Goal: Book appointment/travel/reservation

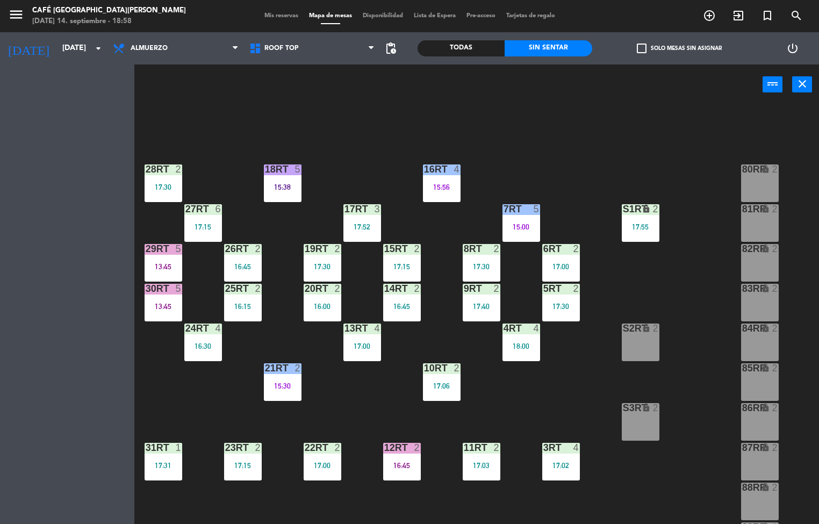
click at [260, 306] on div "16:15" at bounding box center [243, 307] width 38 height 8
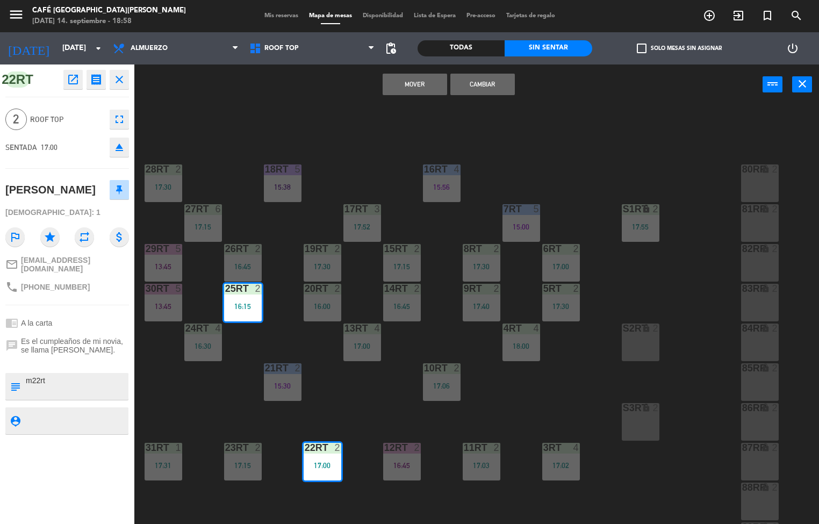
scroll to position [80, 0]
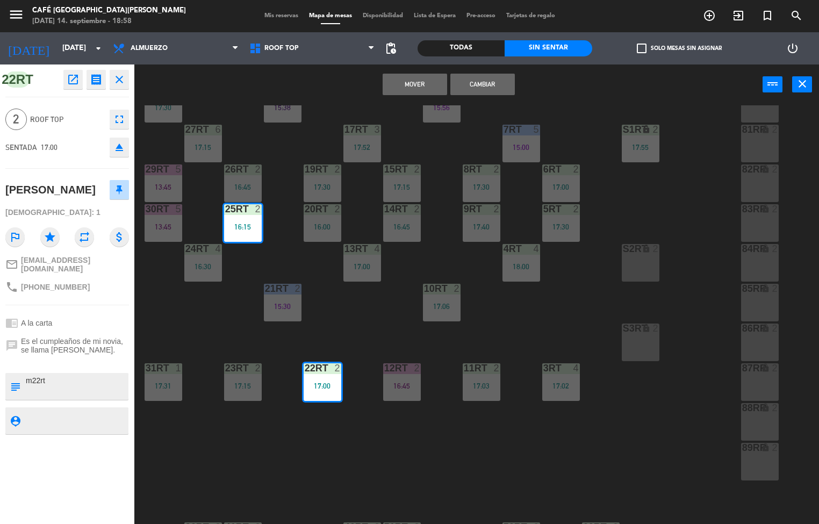
click at [227, 313] on div "18RT 5 15:38 16RT 4 15:56 28RT 2 17:30 80RR lock 2 27RT 6 17:15 7RT 5 15:00 S1R…" at bounding box center [480, 314] width 677 height 419
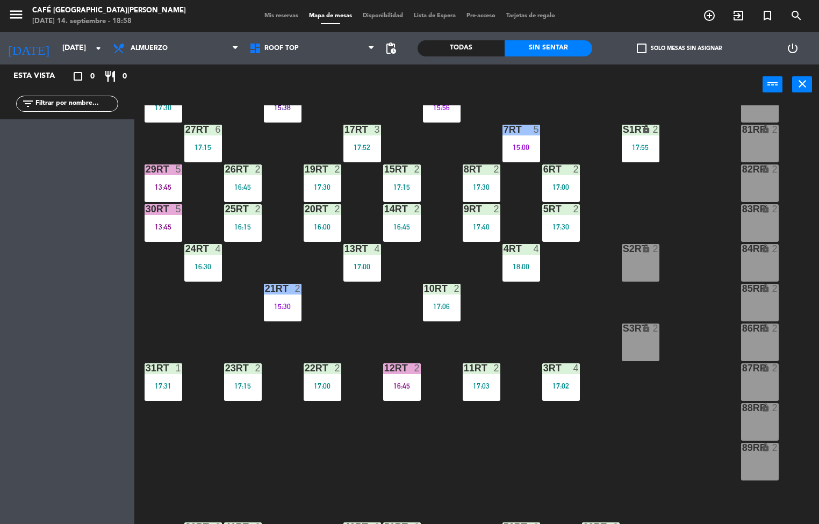
scroll to position [0, 0]
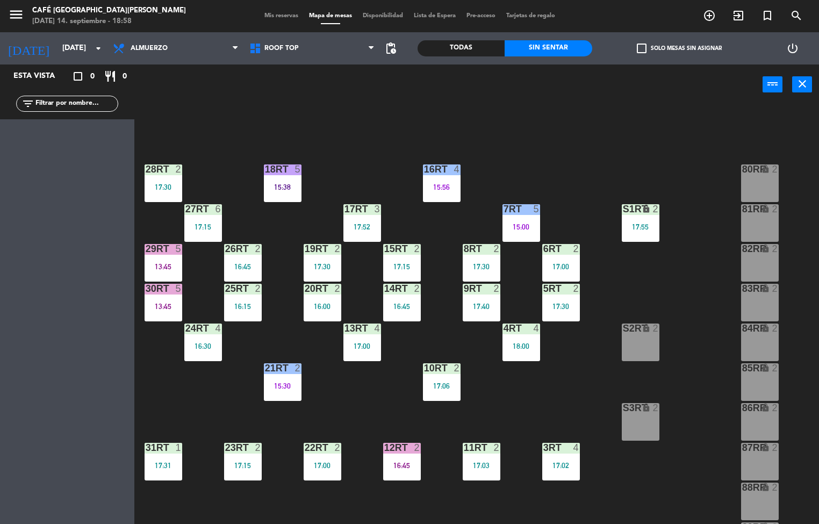
click at [195, 401] on div "18RT 5 15:38 16RT 4 15:56 28RT 2 17:30 80RR lock 2 27RT 6 17:15 7RT 5 15:00 S1R…" at bounding box center [480, 314] width 677 height 419
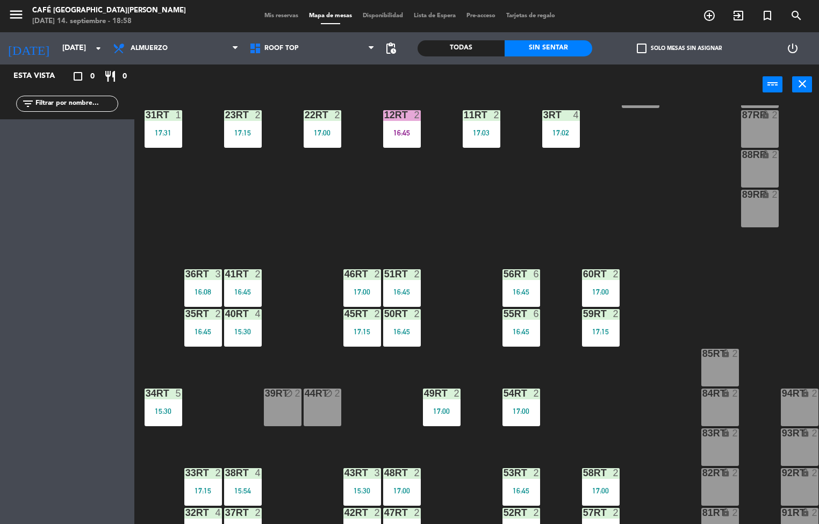
click at [427, 415] on div "17:00" at bounding box center [442, 412] width 38 height 8
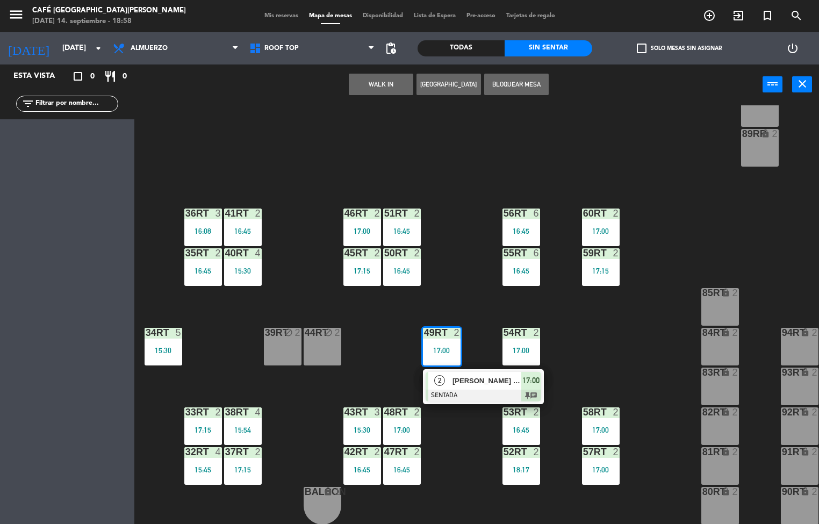
scroll to position [394, 0]
click at [444, 186] on div "18RT 5 15:38 16RT 4 15:56 28RT 2 17:30 80RR lock 2 27RT 6 17:15 7RT 5 15:00 S1R…" at bounding box center [480, 314] width 677 height 419
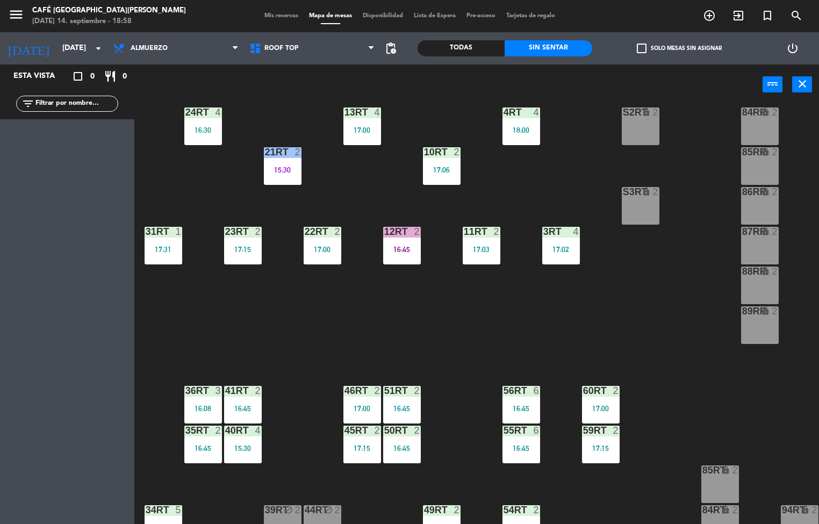
scroll to position [0, 0]
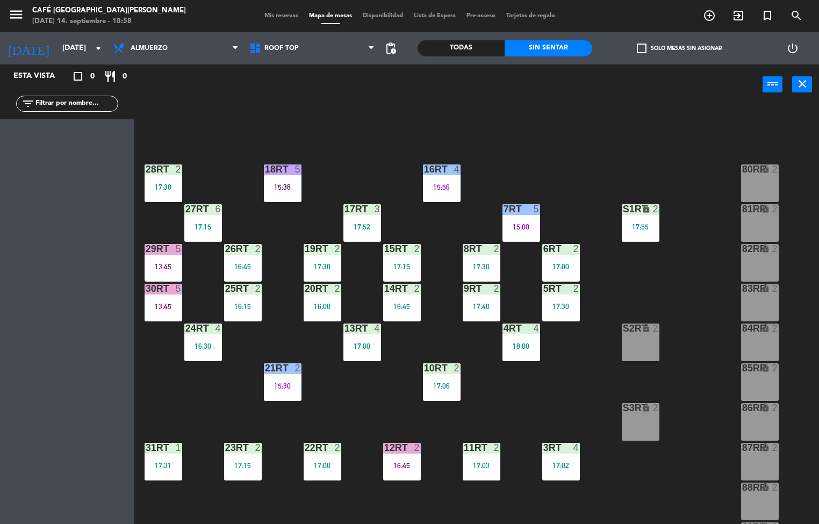
click at [258, 247] on div "2" at bounding box center [258, 249] width 6 height 10
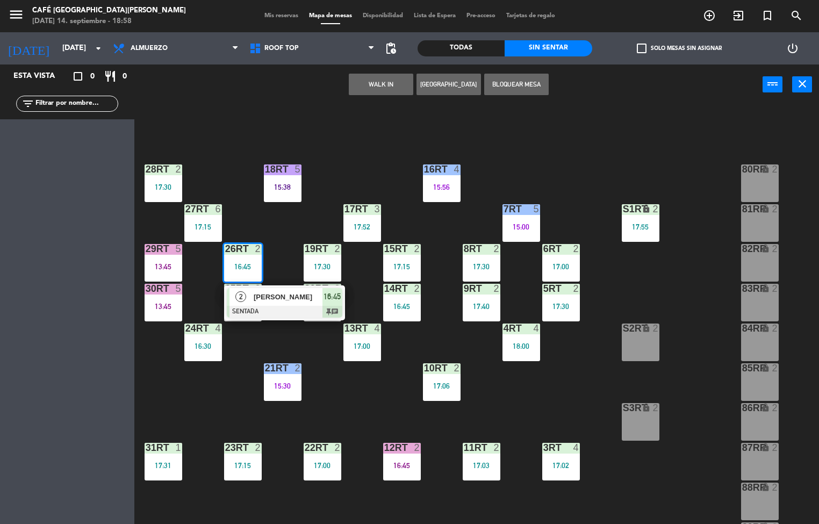
click at [286, 298] on span "[PERSON_NAME]" at bounding box center [288, 296] width 69 height 11
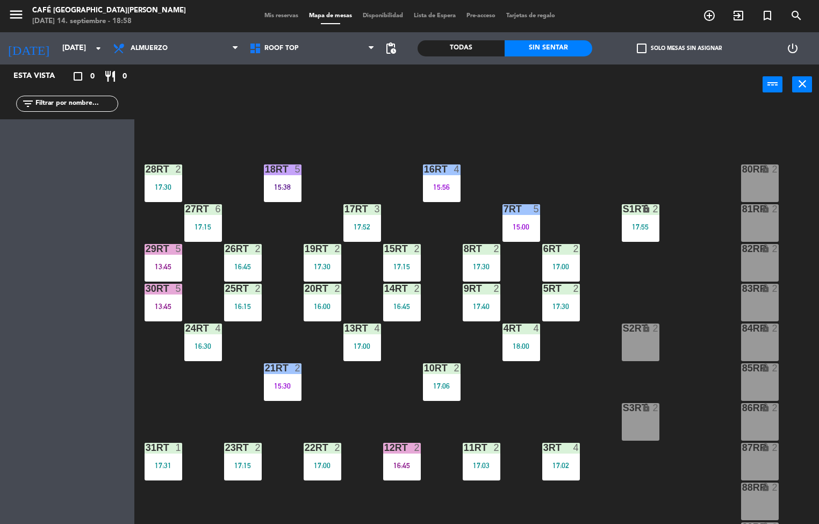
click at [190, 415] on div "18RT 5 15:38 16RT 4 15:56 28RT 2 17:30 80RR lock 2 27RT 6 17:15 7RT 5 15:00 S1R…" at bounding box center [480, 314] width 677 height 419
click at [376, 414] on div "18RT 5 15:38 16RT 4 15:56 28RT 2 17:30 80RR lock 2 27RT 6 17:15 7RT 5 15:00 S1R…" at bounding box center [480, 314] width 677 height 419
click at [79, 49] on input "[DATE]" at bounding box center [108, 48] width 102 height 19
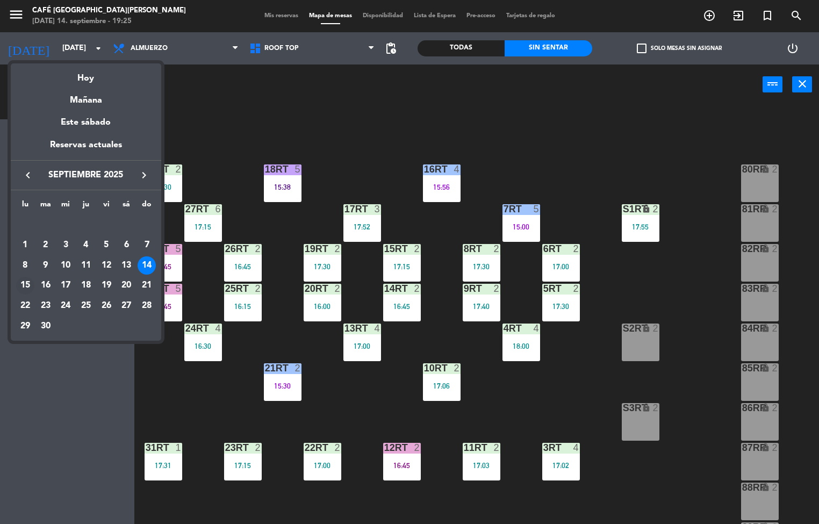
click at [25, 286] on div "15" at bounding box center [25, 286] width 18 height 18
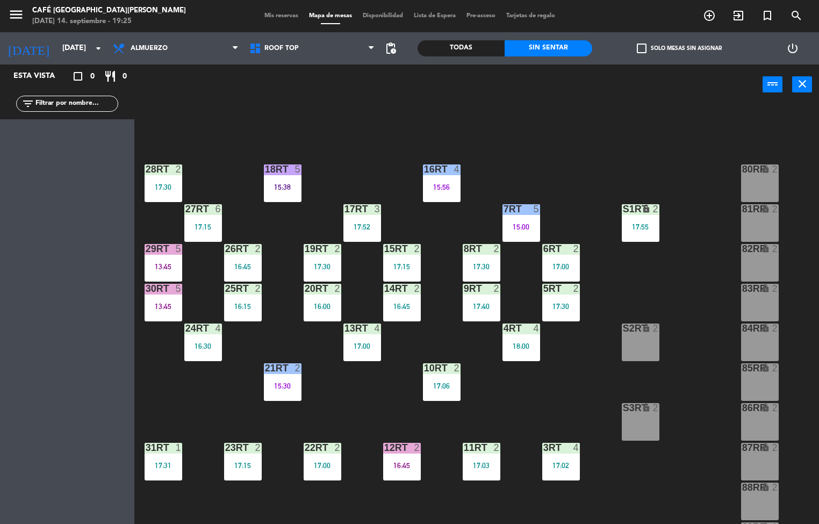
type input "[DATE]"
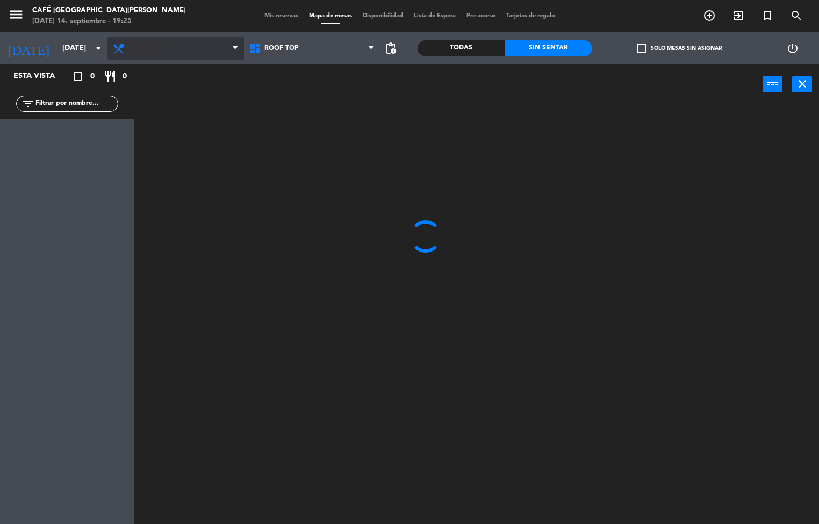
click at [196, 54] on span "Almuerzo" at bounding box center [176, 49] width 137 height 24
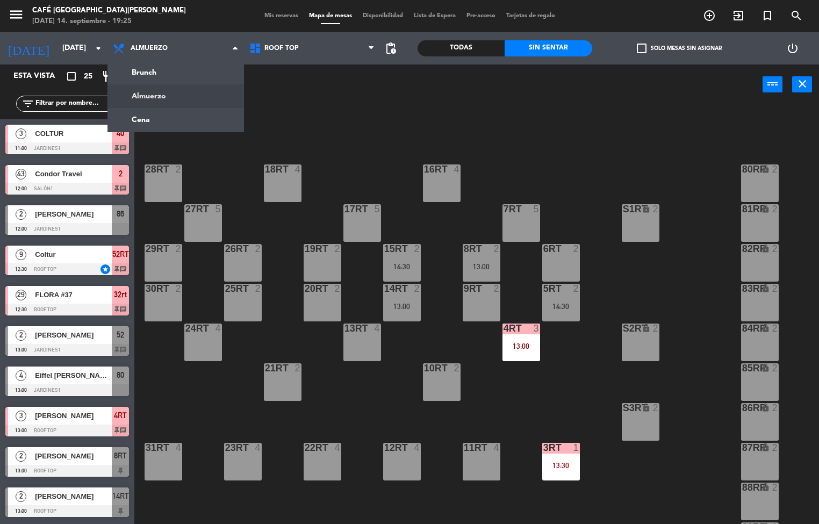
click at [346, 116] on div "18RT 4 16RT 4 28RT 2 80RR lock 2 27RT 5 7RT 5 S1RT lock 2 17RT 5 81RR lock 2 29…" at bounding box center [480, 314] width 677 height 419
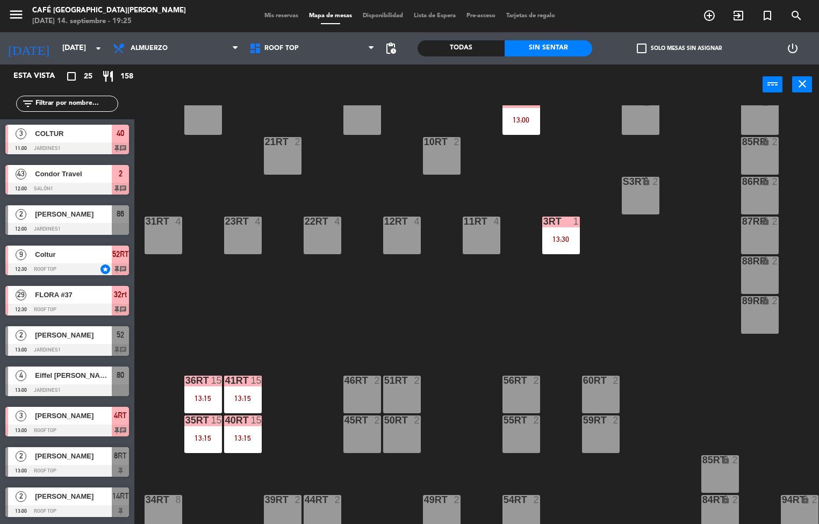
scroll to position [398, 0]
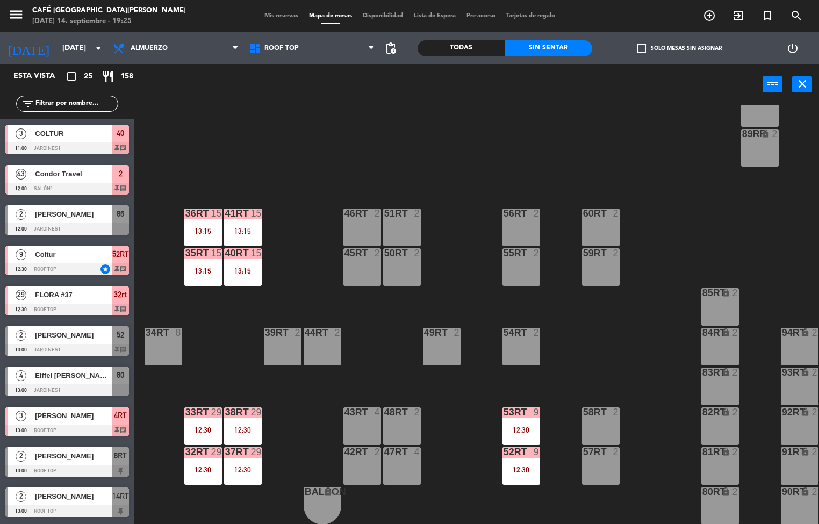
click at [256, 418] on div "38rt 29 12:30" at bounding box center [243, 427] width 38 height 38
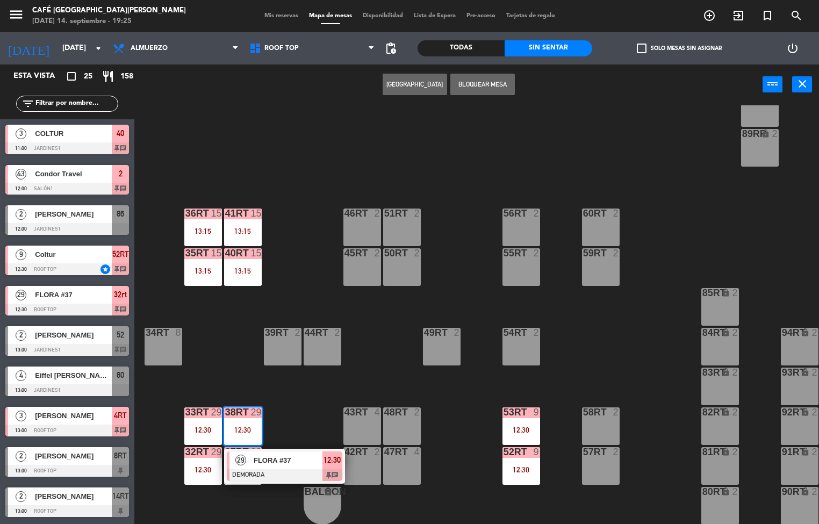
click at [281, 469] on div at bounding box center [285, 475] width 116 height 12
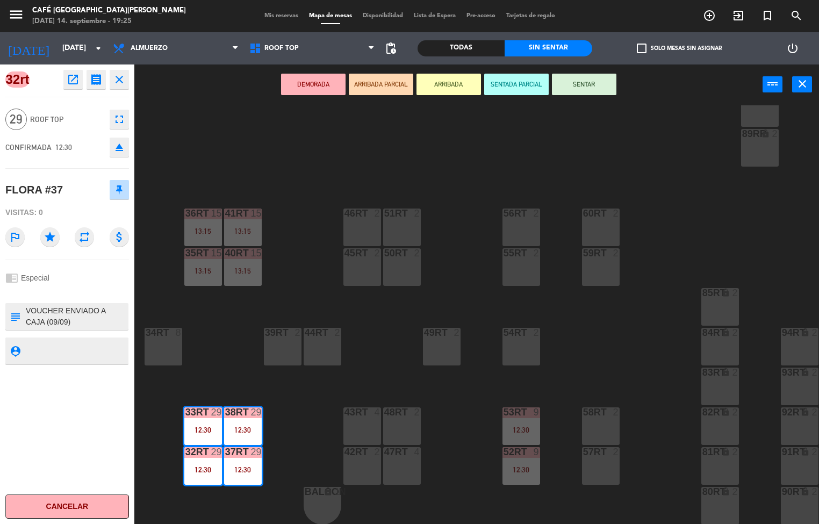
click at [76, 81] on icon "open_in_new" at bounding box center [73, 79] width 13 height 13
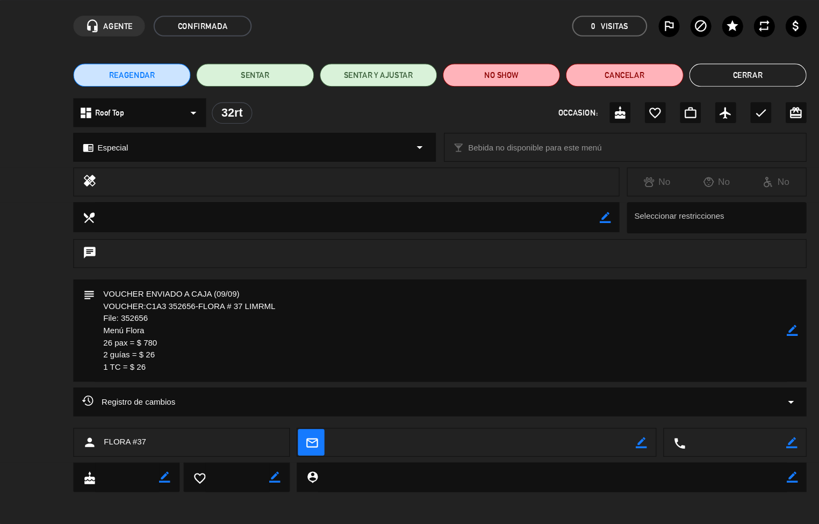
scroll to position [0, 0]
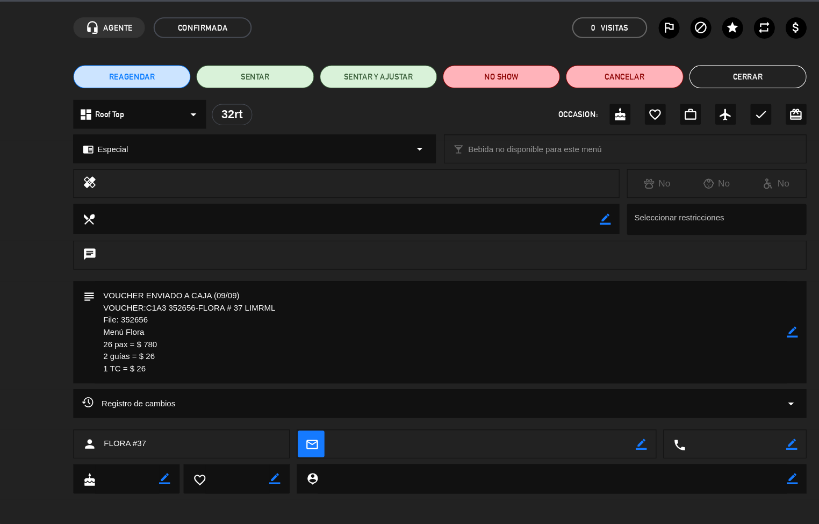
click at [692, 106] on button "Cerrar" at bounding box center [696, 108] width 109 height 22
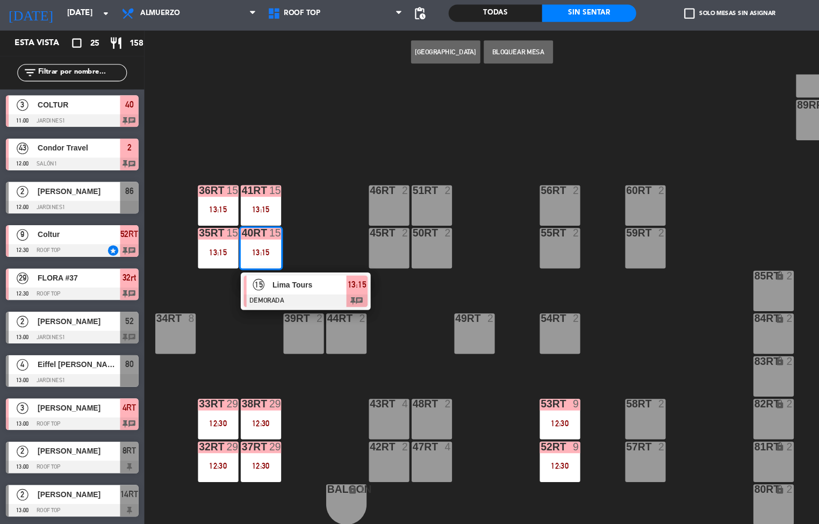
click at [308, 238] on div "18RT 4 16RT 4 28RT 2 80RR lock 2 27RT 5 7RT 5 S1RT lock 2 17RT 5 81RR lock 2 29…" at bounding box center [480, 314] width 677 height 419
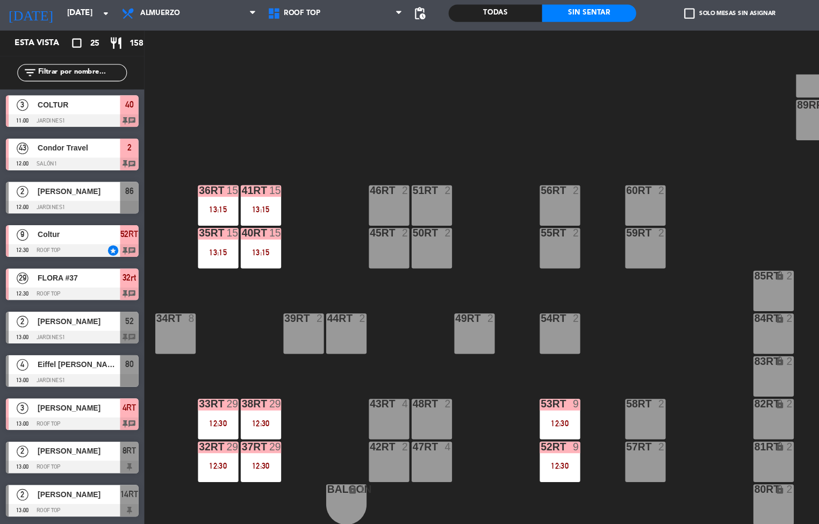
click at [521, 426] on div "12:30" at bounding box center [522, 430] width 38 height 8
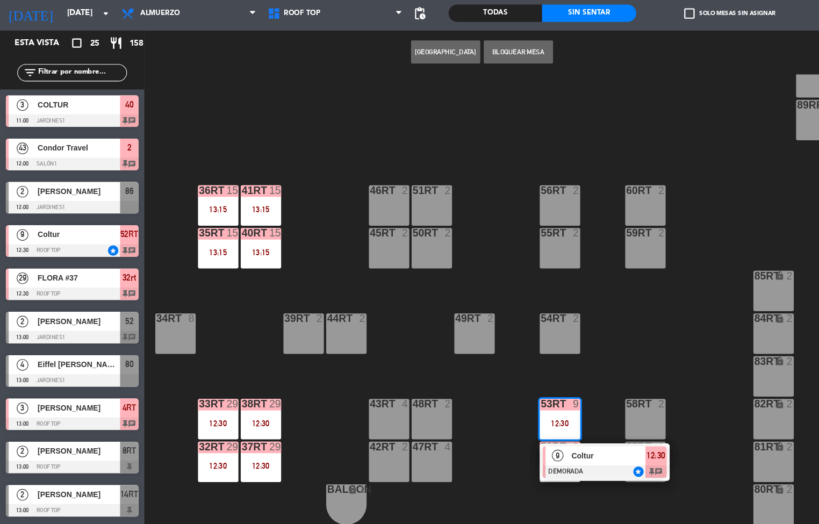
click at [614, 360] on div "18RT 4 16RT 4 28RT 2 80RR lock 2 27RT 5 7RT 5 S1RT lock 2 17RT 5 81RR lock 2 29…" at bounding box center [480, 314] width 677 height 419
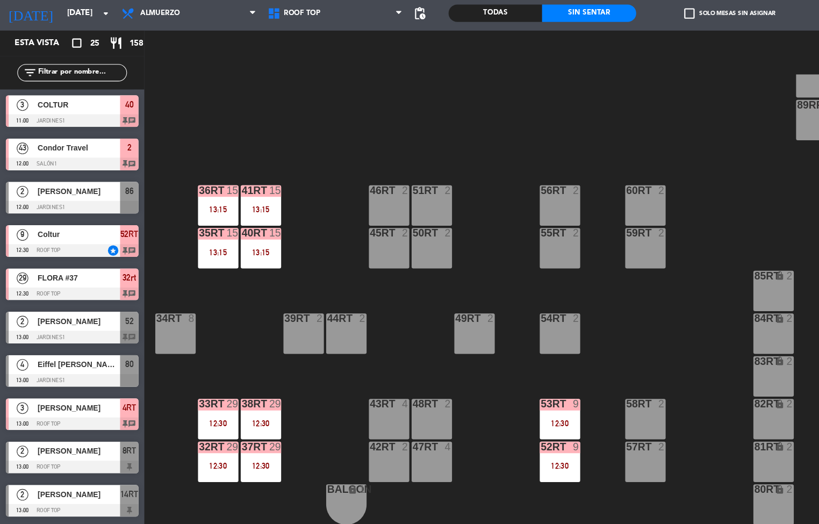
click at [247, 267] on div "13:15" at bounding box center [243, 271] width 38 height 8
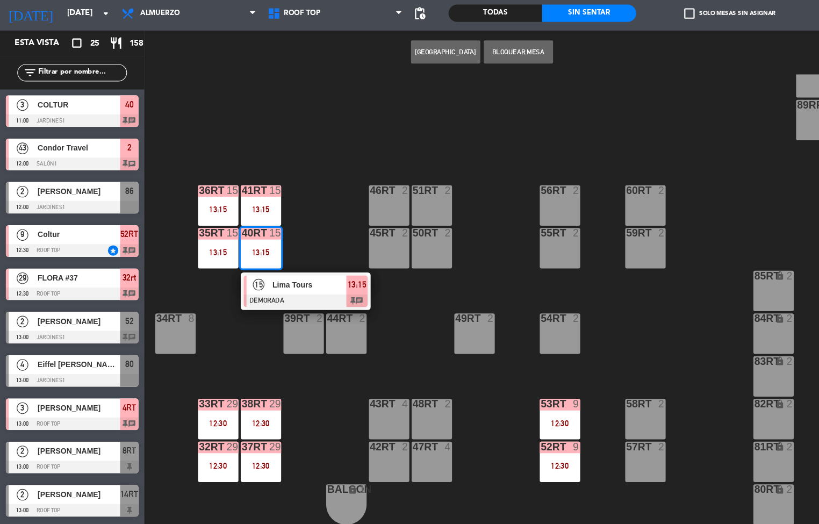
click at [290, 310] on div at bounding box center [285, 316] width 116 height 12
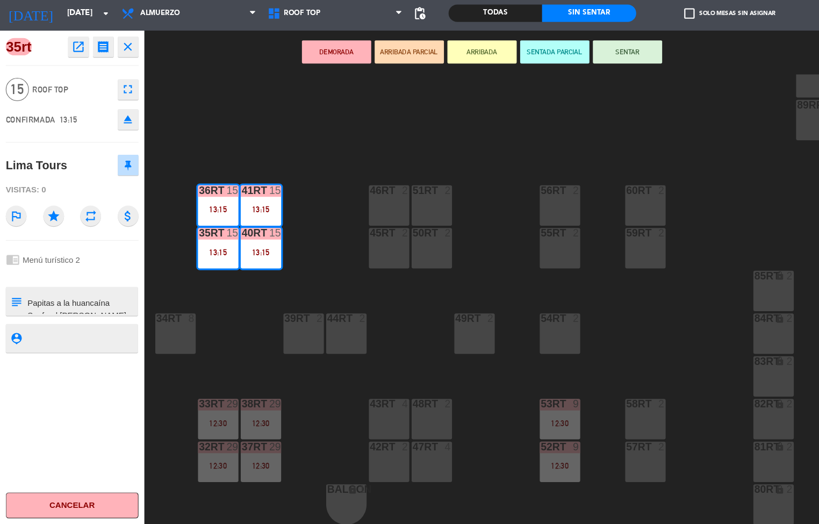
scroll to position [197, 0]
click at [73, 82] on icon "open_in_new" at bounding box center [73, 79] width 13 height 13
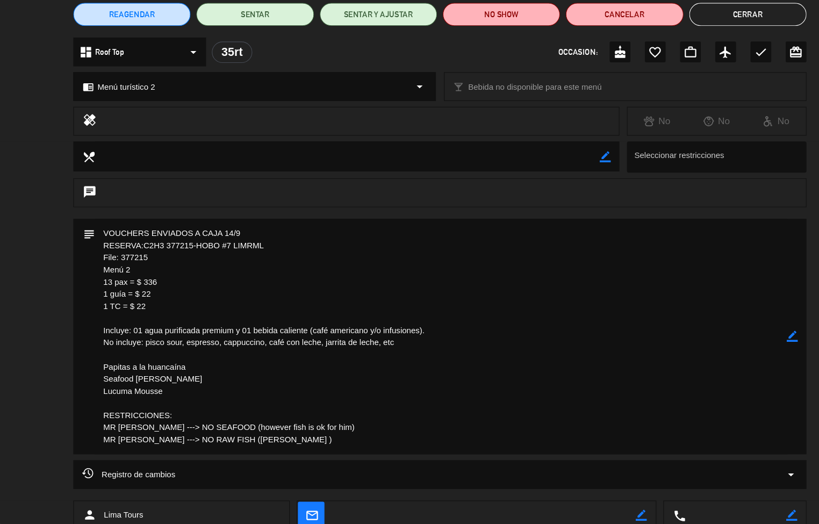
scroll to position [57, 0]
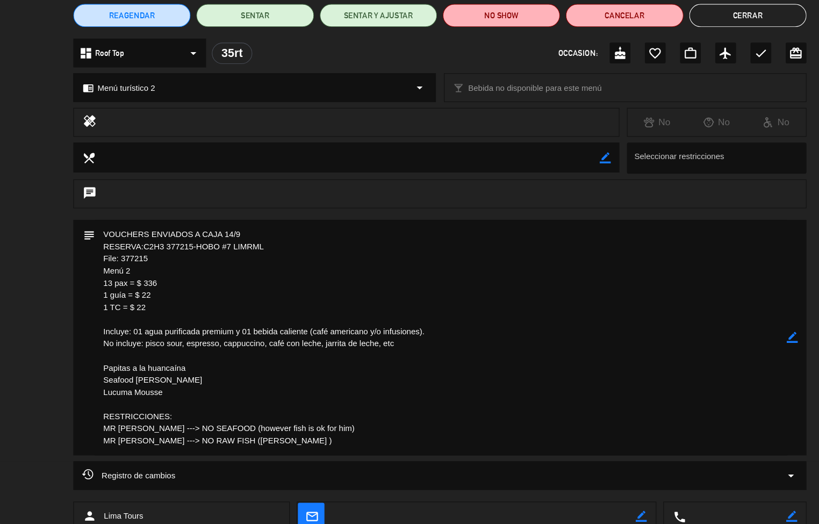
click at [678, 301] on textarea at bounding box center [410, 350] width 645 height 219
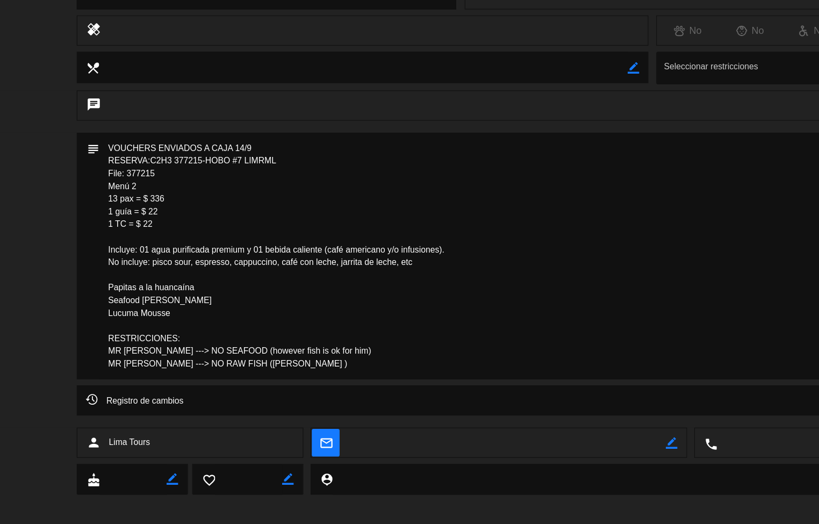
scroll to position [0, 0]
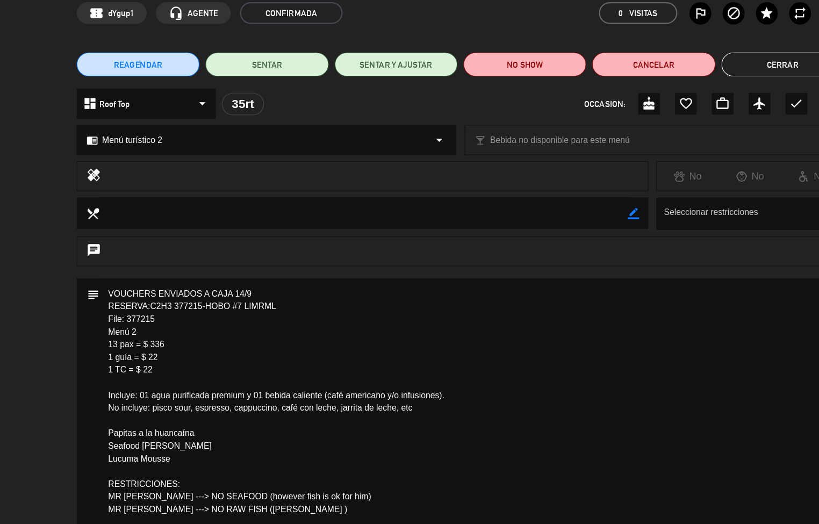
click at [676, 109] on button "Cerrar" at bounding box center [696, 108] width 109 height 22
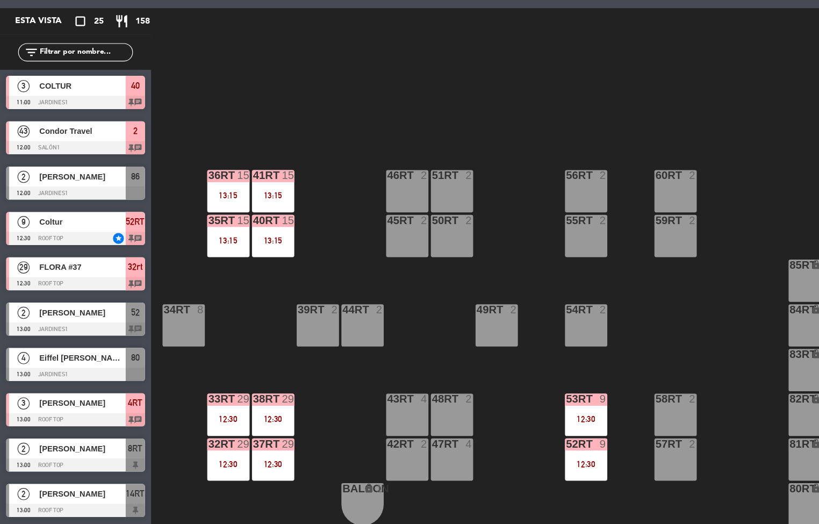
scroll to position [1, 0]
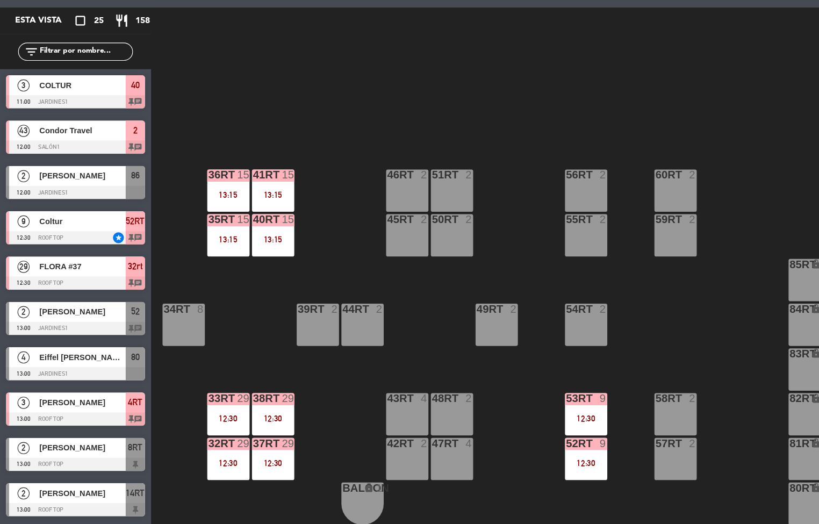
click at [251, 426] on div "12:30" at bounding box center [243, 430] width 38 height 8
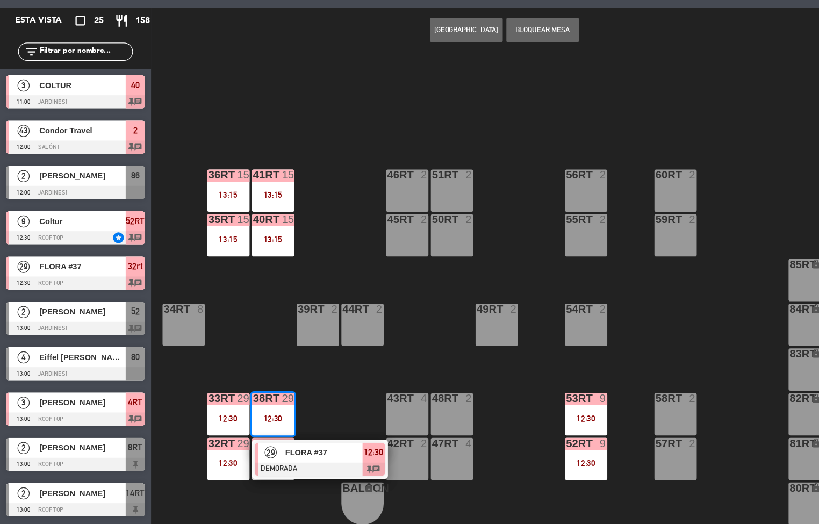
click at [297, 460] on span "FLORA #37" at bounding box center [288, 459] width 69 height 11
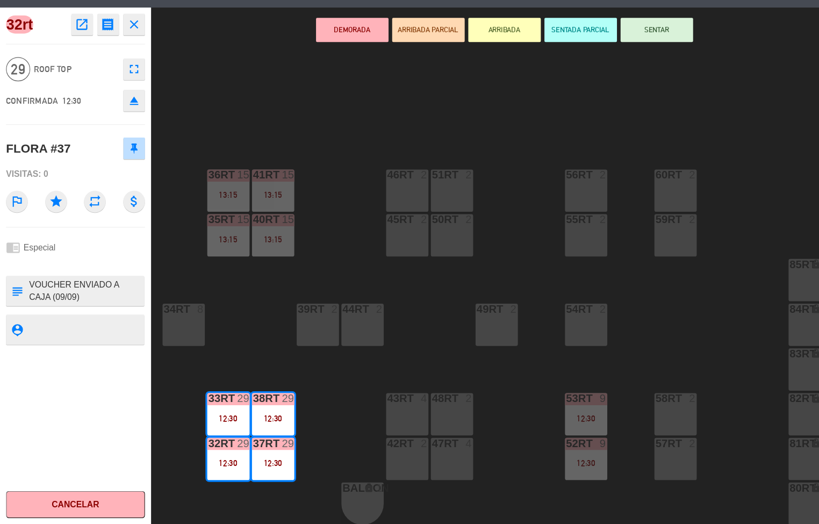
click at [73, 80] on icon "open_in_new" at bounding box center [73, 79] width 13 height 13
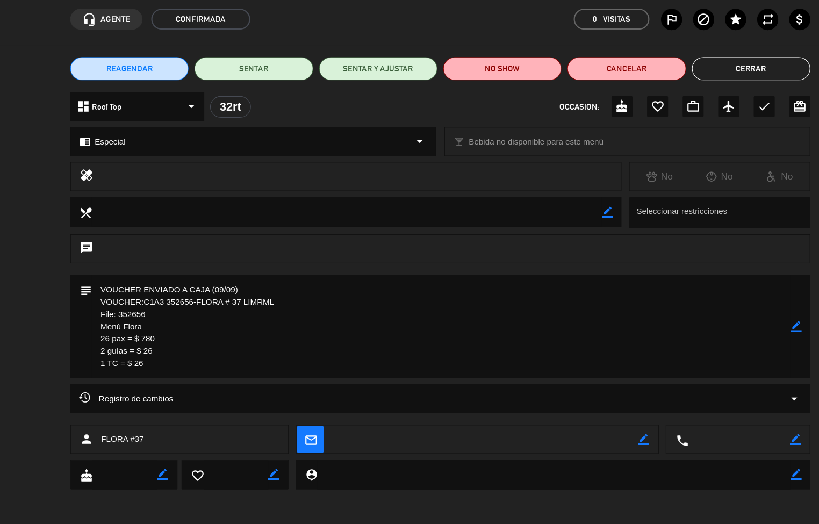
scroll to position [0, 0]
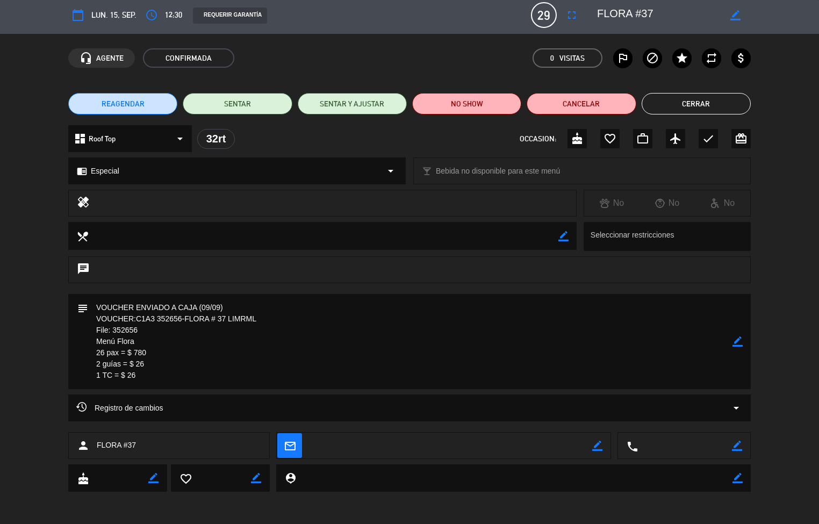
click at [705, 100] on button "Cerrar" at bounding box center [696, 104] width 109 height 22
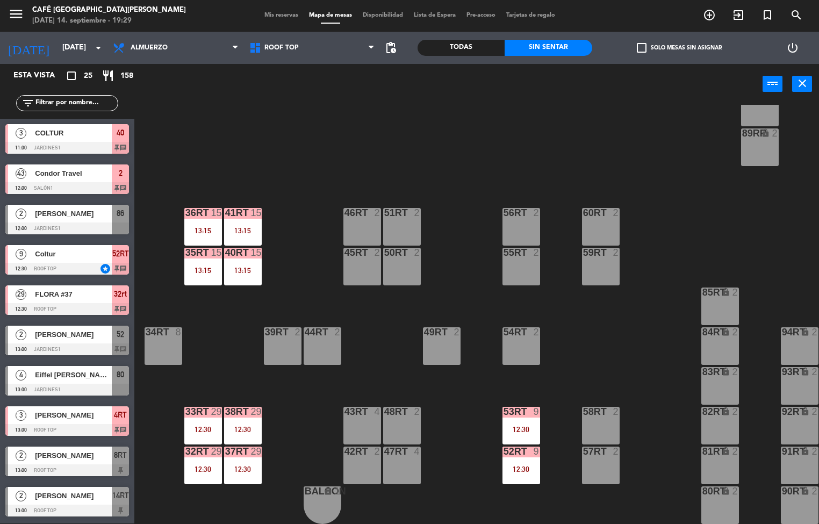
click at [517, 417] on div "53RT 9 12:30" at bounding box center [522, 426] width 38 height 38
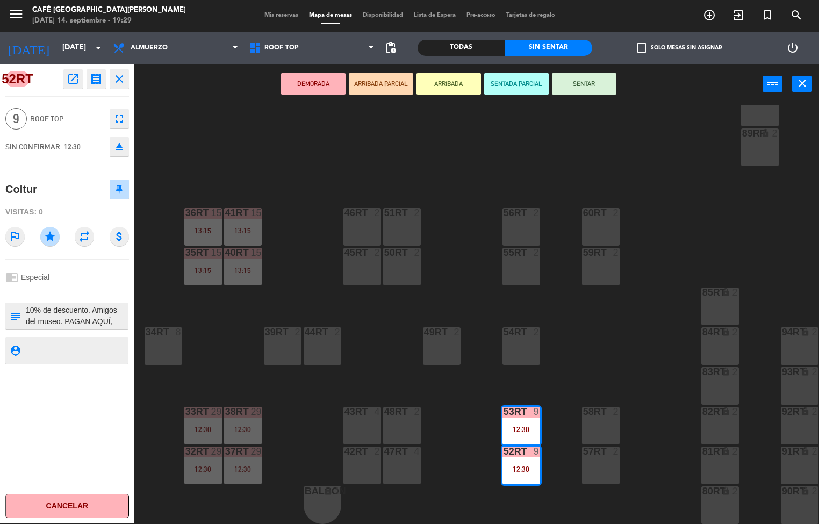
click at [73, 81] on icon "open_in_new" at bounding box center [73, 79] width 13 height 13
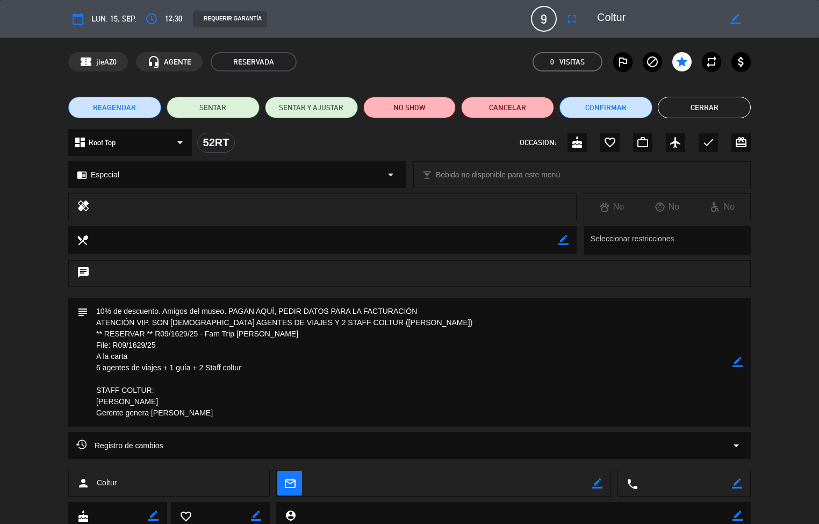
click at [715, 103] on button "Cerrar" at bounding box center [704, 108] width 93 height 22
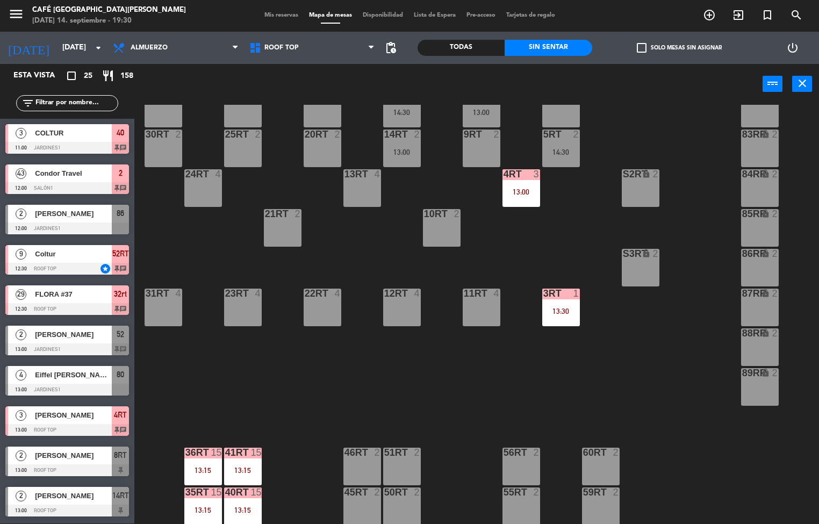
scroll to position [157, 0]
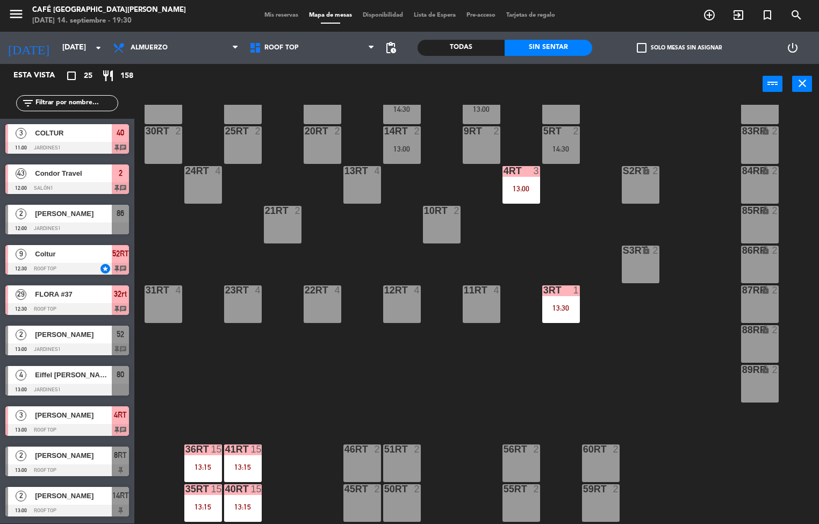
click at [560, 307] on div "13:30" at bounding box center [562, 308] width 38 height 8
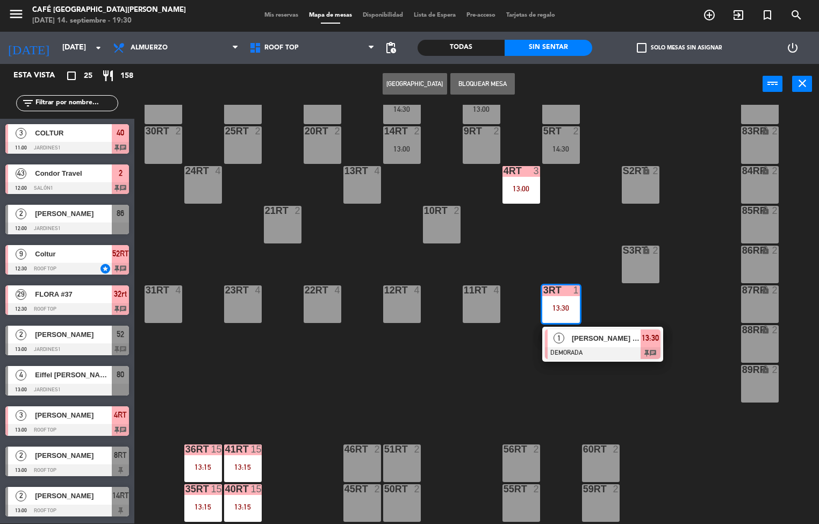
click at [605, 349] on div at bounding box center [603, 353] width 116 height 12
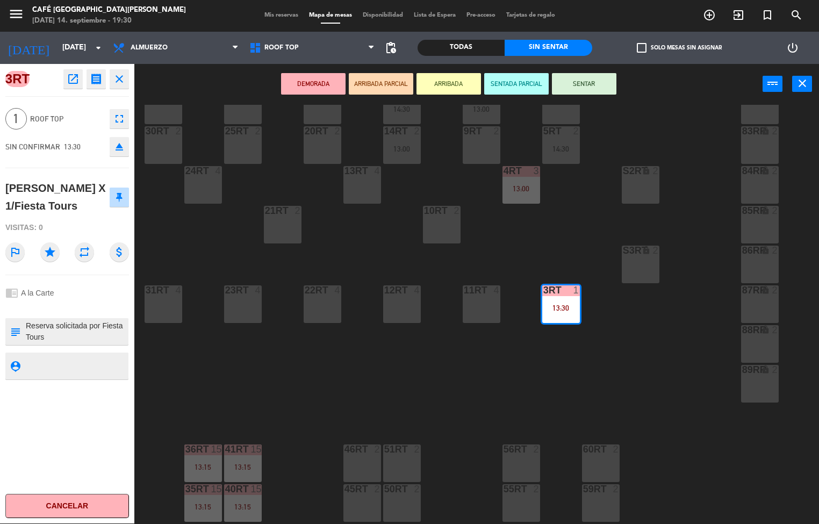
click at [71, 83] on icon "open_in_new" at bounding box center [73, 79] width 13 height 13
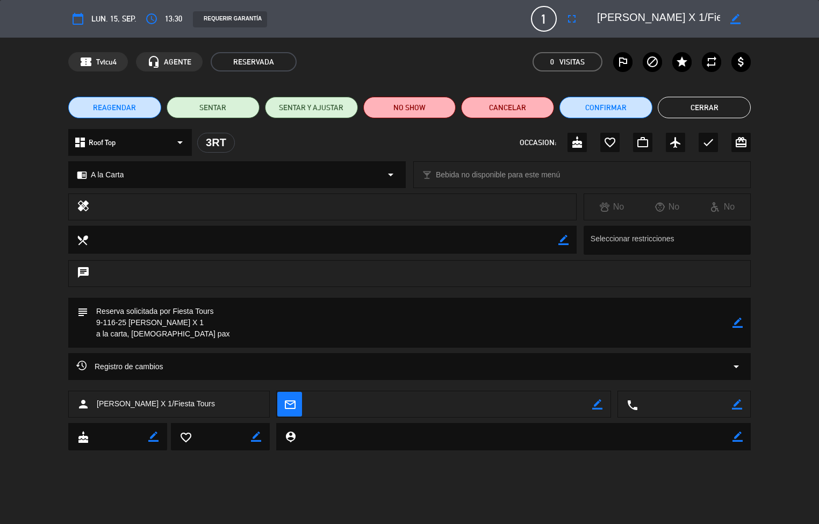
click at [702, 118] on button "Cerrar" at bounding box center [704, 108] width 93 height 22
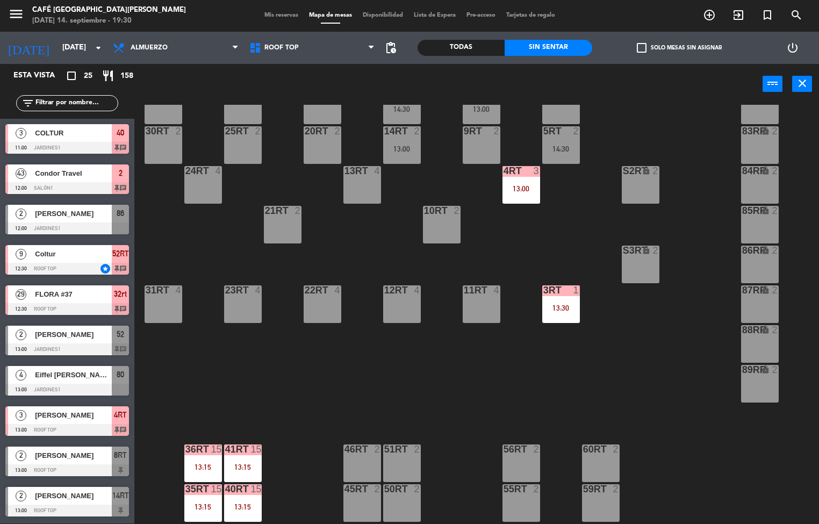
scroll to position [1, 0]
click at [510, 186] on div "13:00" at bounding box center [522, 189] width 38 height 8
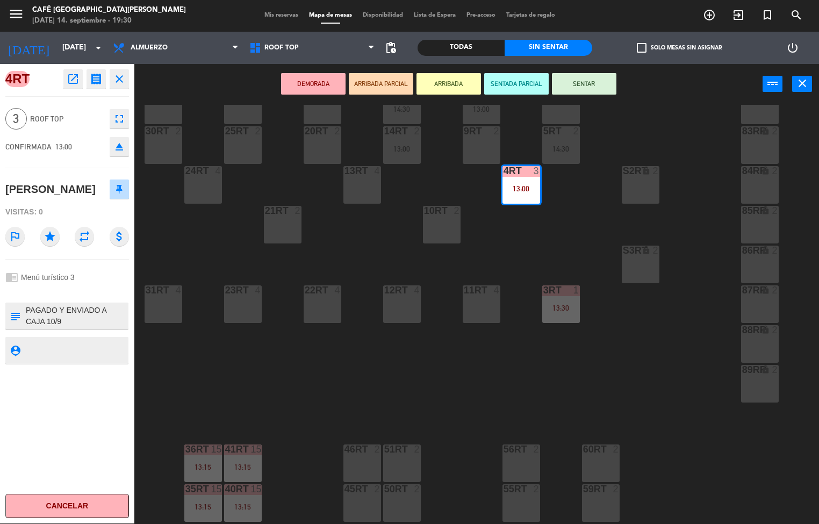
click at [73, 80] on icon "open_in_new" at bounding box center [73, 79] width 13 height 13
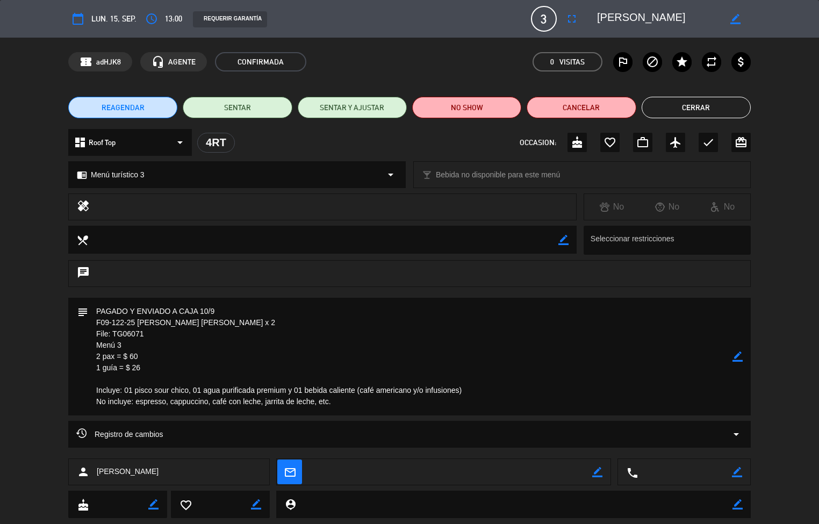
click at [707, 107] on button "Cerrar" at bounding box center [696, 108] width 109 height 22
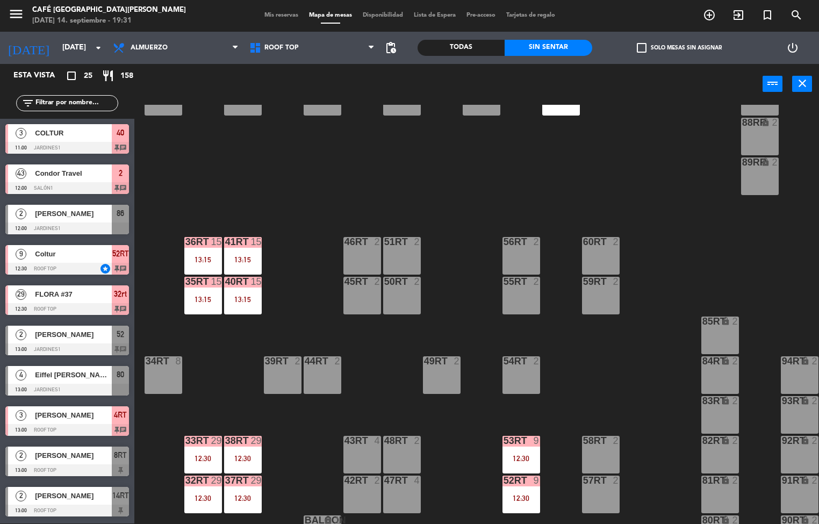
scroll to position [368, 0]
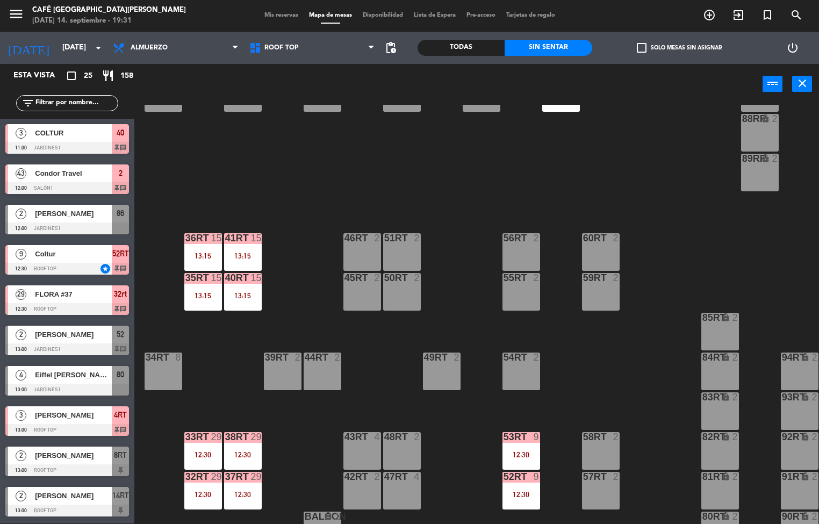
click at [249, 454] on div "12:30" at bounding box center [243, 455] width 38 height 8
click at [626, 357] on div "18RT 4 16RT 4 28RT 2 80RR lock 2 27RT 5 7RT 5 S1RT lock 2 17RT 5 81RR lock 2 29…" at bounding box center [480, 314] width 677 height 419
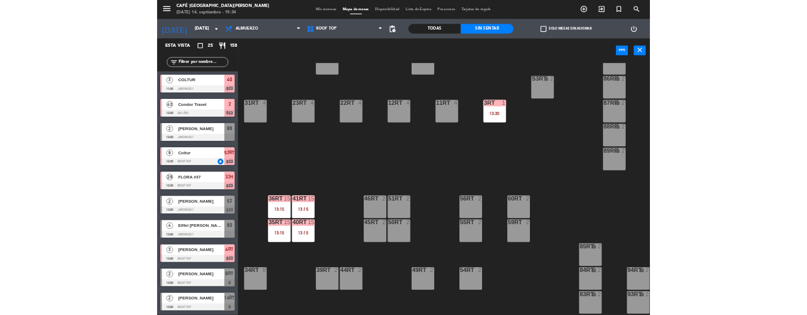
scroll to position [398, 0]
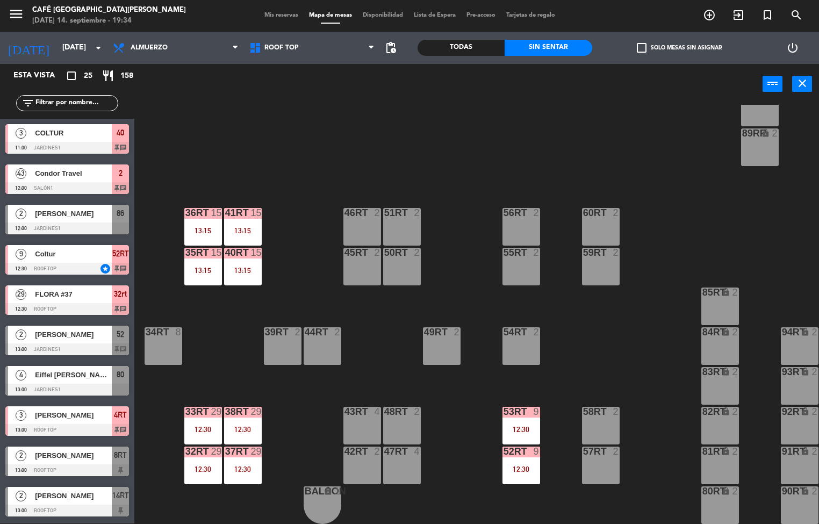
click at [526, 407] on div at bounding box center [521, 412] width 18 height 10
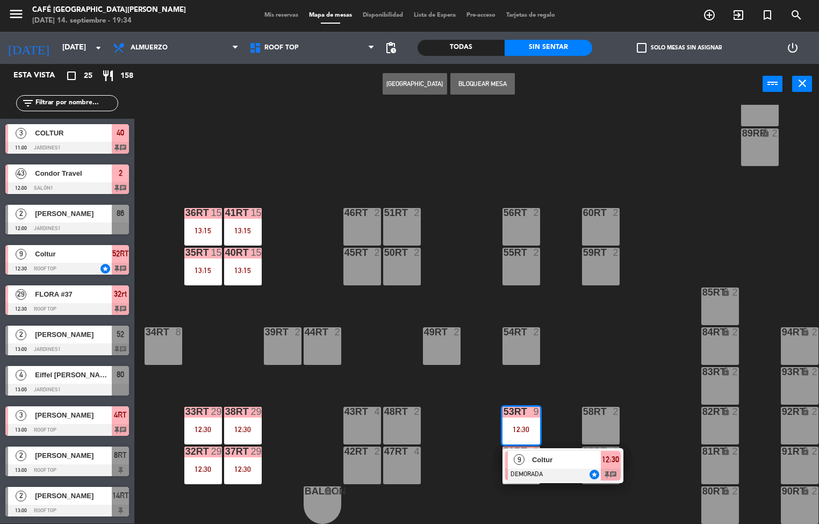
click at [569, 469] on div at bounding box center [563, 475] width 116 height 12
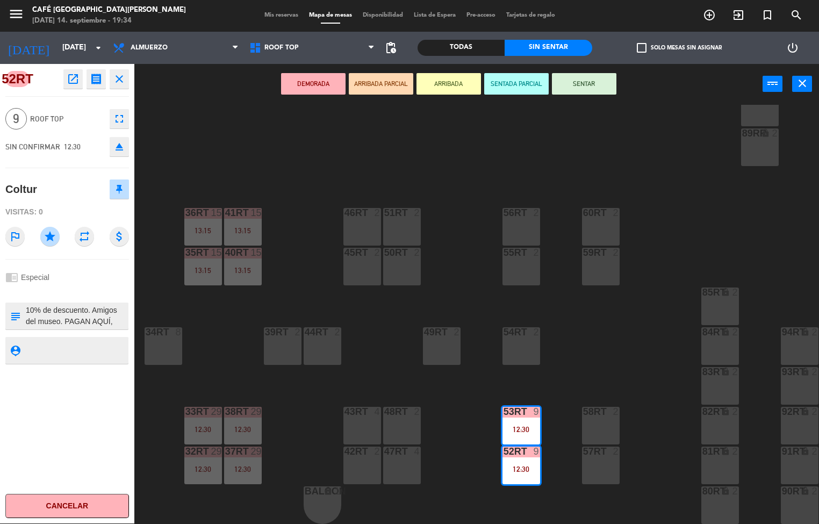
click at [76, 82] on icon "open_in_new" at bounding box center [73, 79] width 13 height 13
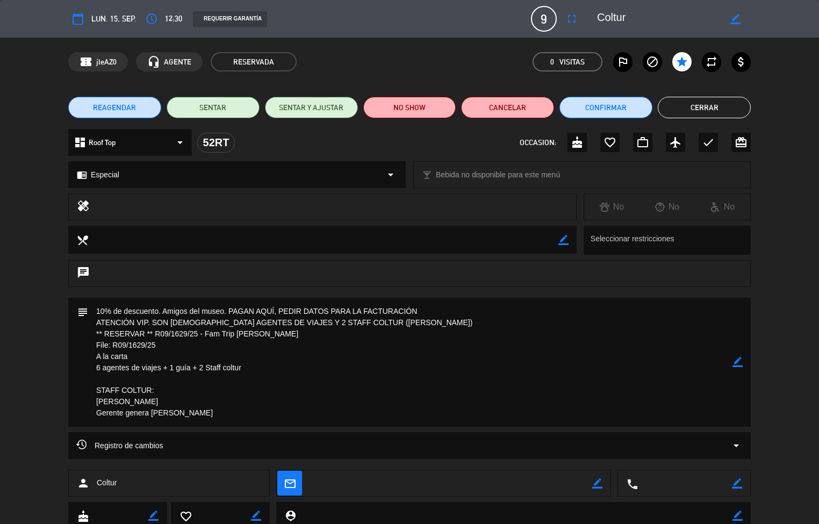
click at [725, 107] on button "Cerrar" at bounding box center [704, 108] width 93 height 22
